Goal: Information Seeking & Learning: Check status

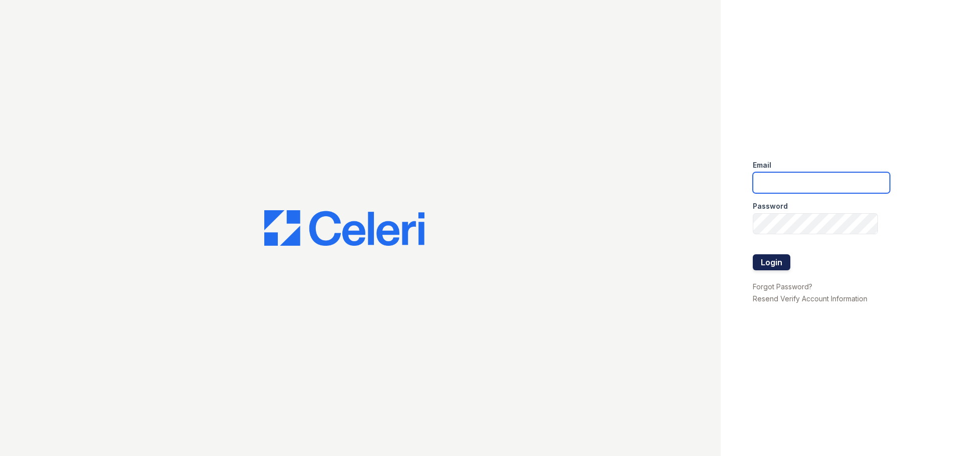
type input "pennstation.pm@cafmanagement.com"
click at [759, 267] on button "Login" at bounding box center [772, 262] width 38 height 16
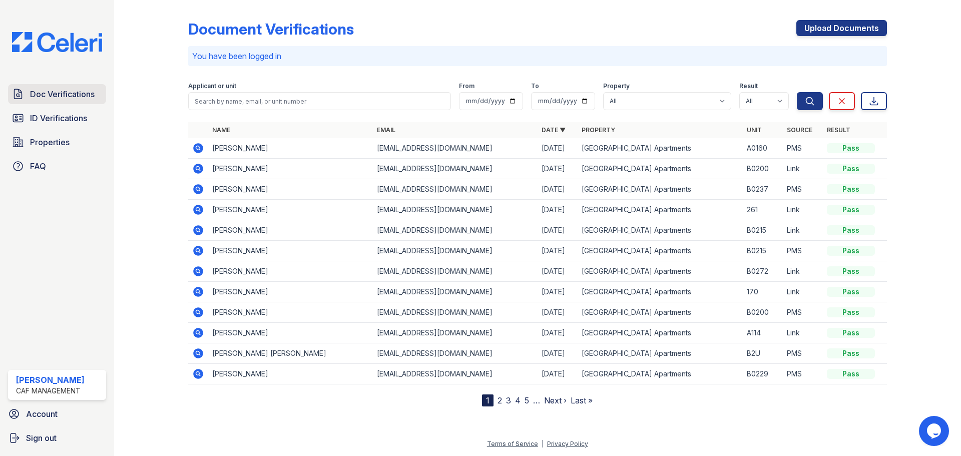
click at [79, 92] on span "Doc Verifications" at bounding box center [62, 94] width 65 height 12
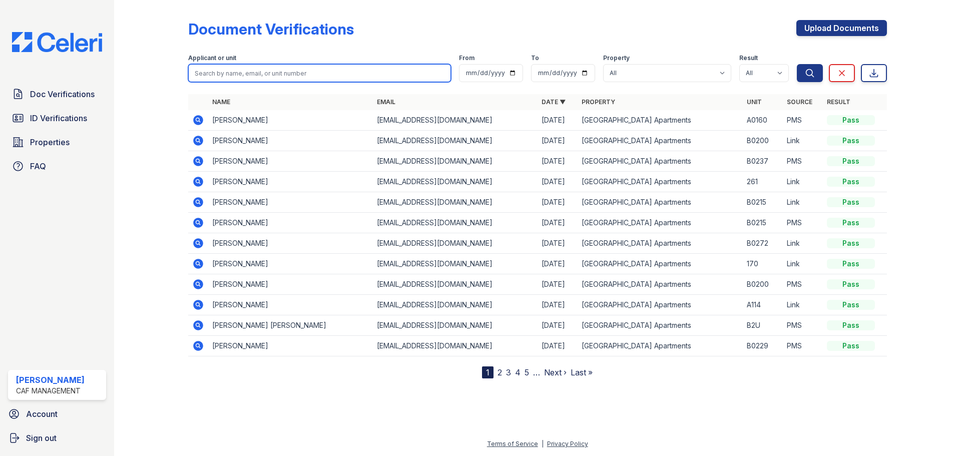
click at [250, 73] on input "search" at bounding box center [319, 73] width 263 height 18
type input "[PERSON_NAME]"
click at [797, 64] on button "Search" at bounding box center [810, 73] width 26 height 18
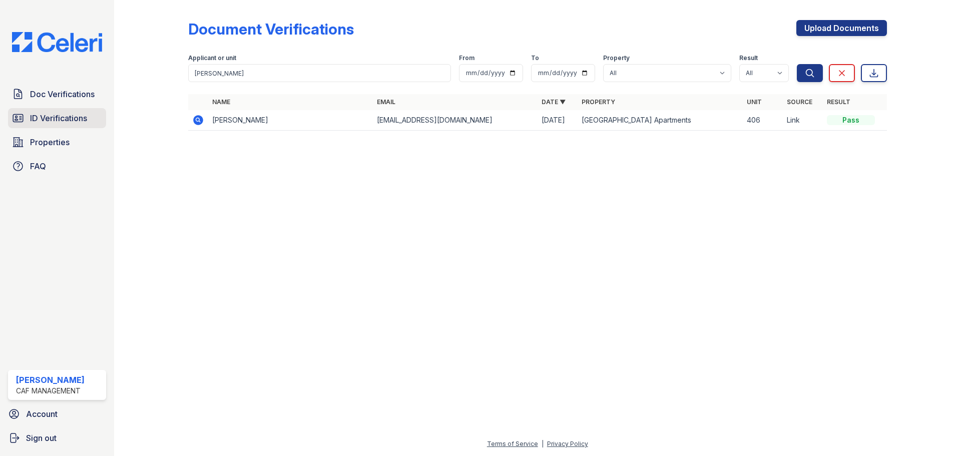
click at [44, 117] on span "ID Verifications" at bounding box center [58, 118] width 57 height 12
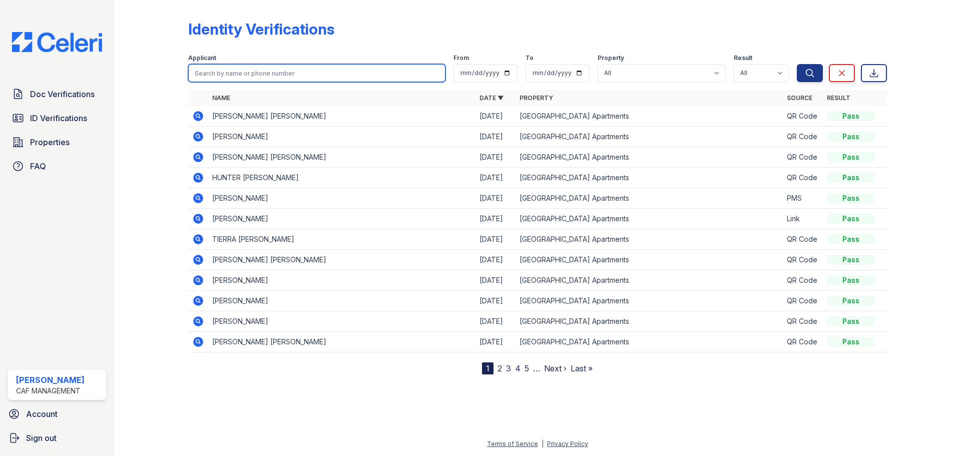
click at [275, 73] on input "search" at bounding box center [316, 73] width 257 height 18
type input "[PERSON_NAME]"
click at [797, 64] on button "Search" at bounding box center [810, 73] width 26 height 18
